Goal: Information Seeking & Learning: Check status

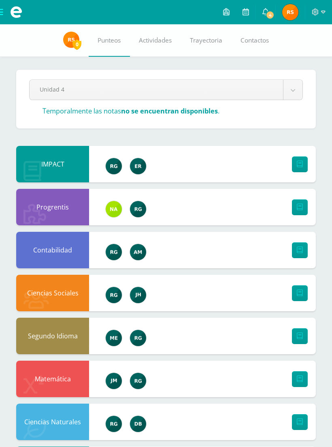
click at [321, 16] on span at bounding box center [319, 12] width 14 height 9
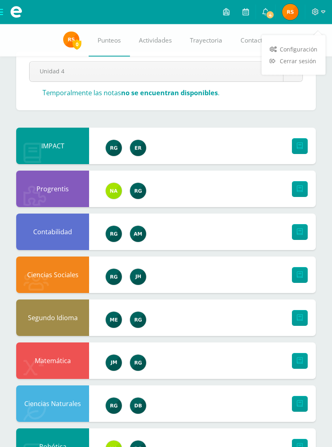
scroll to position [18, 0]
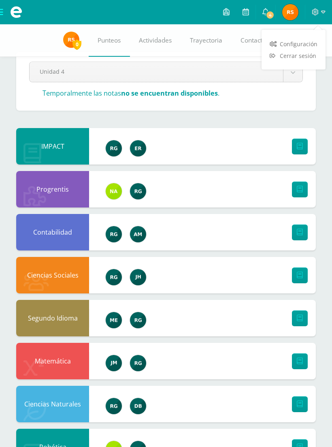
click at [300, 60] on span "Cerrar sesión" at bounding box center [298, 56] width 36 height 8
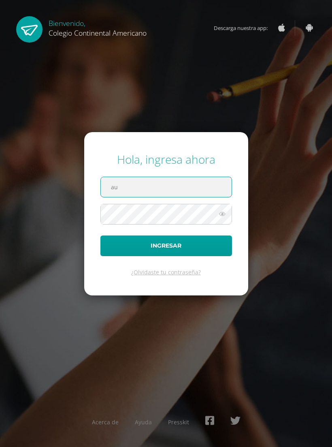
type input "a"
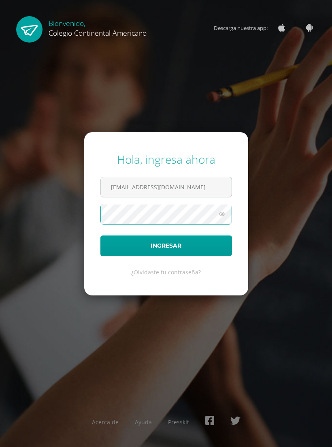
click at [215, 195] on input "suret.r@continentalamericano.edu.gy" at bounding box center [166, 187] width 131 height 20
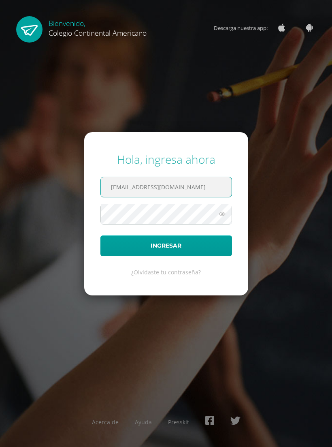
type input "suret.r@continentalamericano.edu.gt"
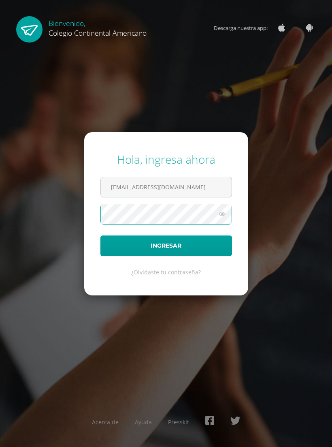
click at [209, 255] on button "Ingresar" at bounding box center [166, 245] width 132 height 21
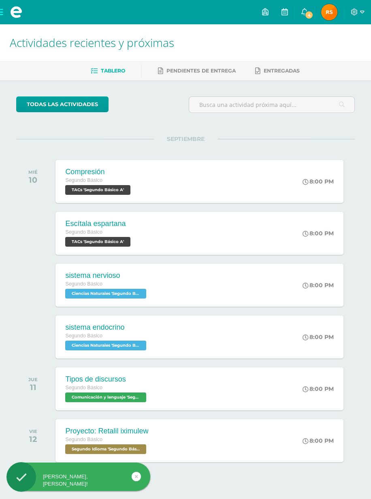
click at [323, 16] on img at bounding box center [329, 12] width 16 height 16
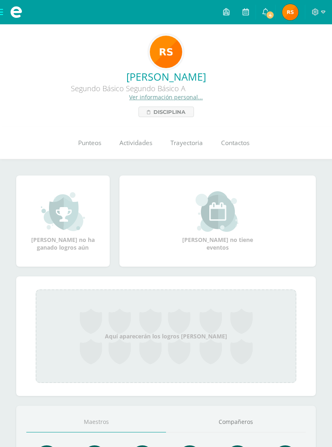
click at [90, 146] on span "Punteos" at bounding box center [89, 142] width 23 height 9
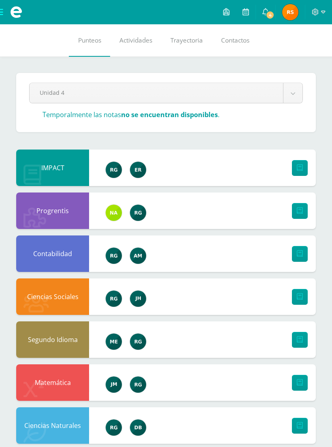
click at [268, 19] on span "4" at bounding box center [270, 15] width 9 height 9
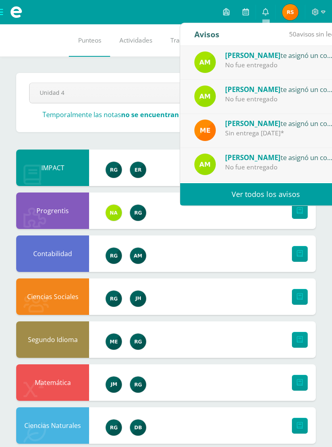
click at [232, 17] on link at bounding box center [226, 12] width 19 height 24
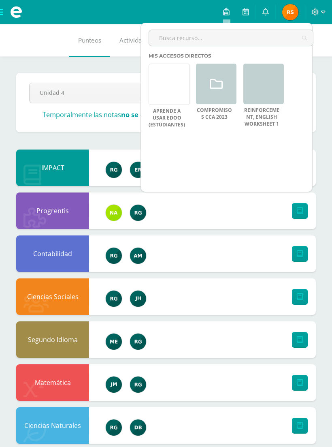
click at [246, 19] on link at bounding box center [245, 12] width 19 height 24
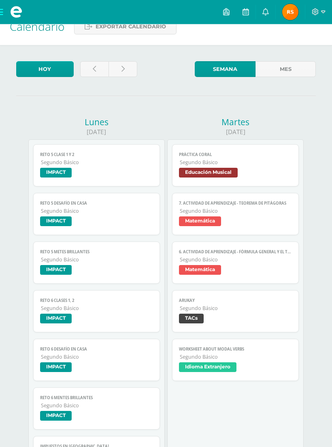
scroll to position [17, 0]
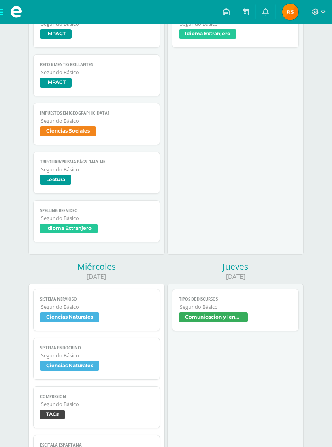
click at [235, 307] on span "Segundo Básico" at bounding box center [236, 307] width 112 height 7
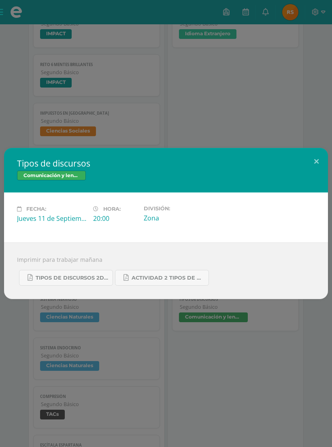
click at [157, 281] on span "Actividad 2 tipos de discursos.pdf" at bounding box center [168, 277] width 73 height 6
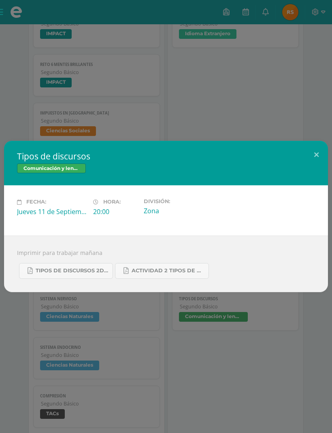
click at [92, 271] on span "Tipos de discursos 2do. Bás..pdf" at bounding box center [72, 271] width 73 height 6
click at [327, 156] on button at bounding box center [316, 155] width 23 height 28
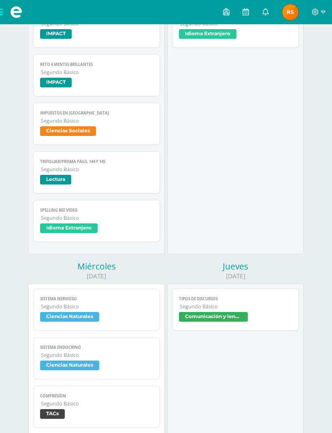
click at [293, 9] on img at bounding box center [290, 12] width 16 height 16
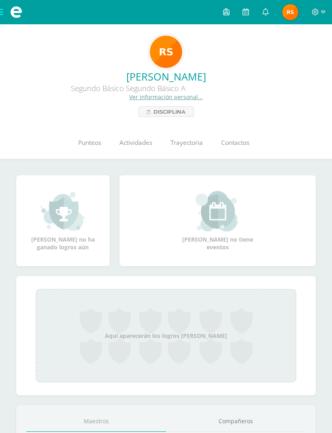
click at [91, 144] on span "Punteos" at bounding box center [89, 142] width 23 height 9
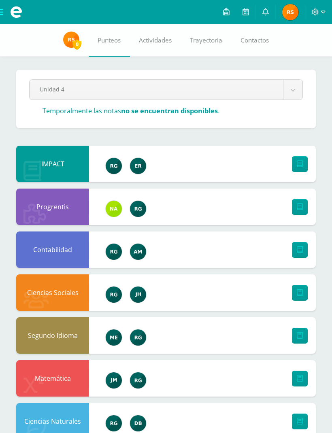
click at [292, 3] on link "Rayleen Mi Perfil" at bounding box center [290, 12] width 29 height 24
click at [287, 12] on img at bounding box center [290, 12] width 16 height 16
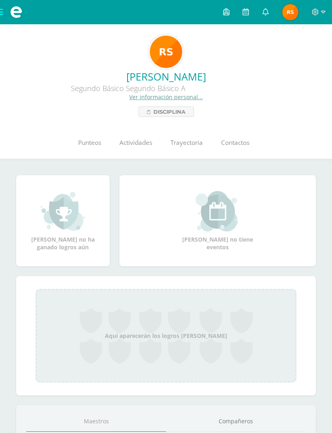
click at [33, 198] on div "[PERSON_NAME] no ha ganado logros aún" at bounding box center [62, 221] width 77 height 60
click at [80, 146] on span "Punteos" at bounding box center [89, 142] width 23 height 9
